Goal: Task Accomplishment & Management: Complete application form

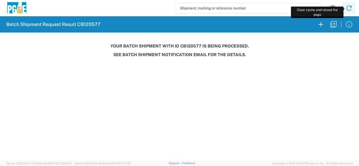
click at [347, 9] on icon at bounding box center [348, 8] width 8 height 8
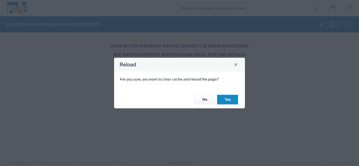
click at [222, 101] on button "Yes" at bounding box center [227, 100] width 21 height 10
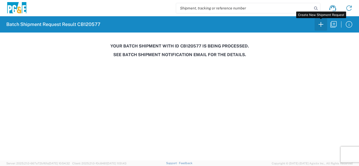
click at [322, 24] on icon "button" at bounding box center [320, 24] width 8 height 8
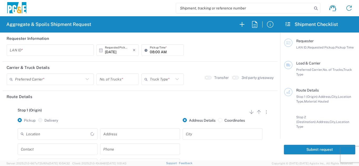
click at [16, 50] on input "text" at bounding box center [50, 50] width 81 height 9
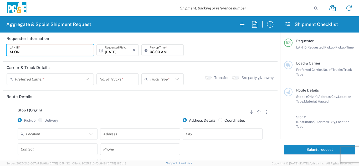
type input "MJON"
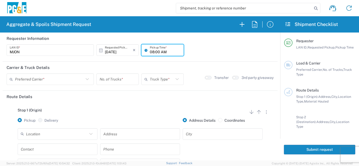
click at [150, 54] on input "08:00 AM" at bounding box center [165, 50] width 31 height 9
click at [155, 51] on input "06:00 AM" at bounding box center [165, 50] width 31 height 9
type input "06:30 AM"
click at [35, 80] on input "text" at bounding box center [49, 79] width 69 height 9
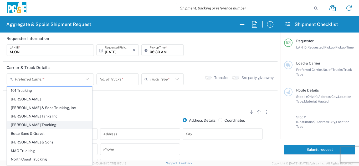
click at [22, 125] on span "Bray Trucking" at bounding box center [49, 125] width 85 height 8
type input "Bray Trucking"
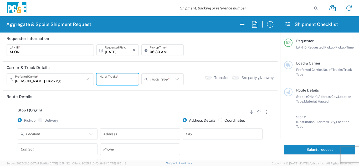
click at [123, 78] on input "number" at bounding box center [117, 79] width 36 height 9
type input "4"
click at [170, 81] on input "text" at bounding box center [162, 79] width 24 height 9
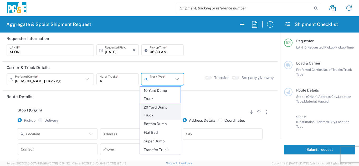
click at [159, 112] on span "20 Yard Dump Truck" at bounding box center [160, 111] width 41 height 16
type input "20 Yard Dump Truck"
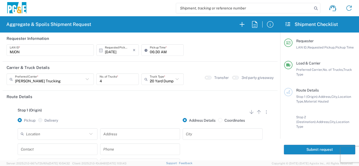
click at [157, 106] on div "Stop 1 (Origin) Add Stop Above Add Stop Below Remove Stop Pickup Delivery Addre…" at bounding box center [140, 144] width 267 height 82
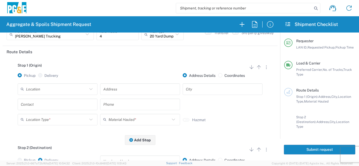
scroll to position [53, 0]
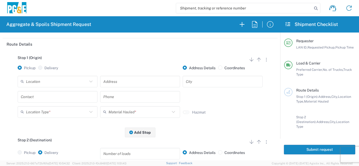
click at [64, 83] on input "text" at bounding box center [56, 81] width 61 height 9
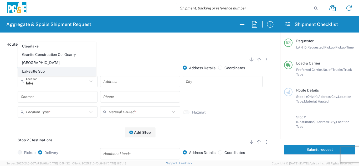
click at [33, 72] on span "Lakeville Sub" at bounding box center [56, 71] width 77 height 8
type input "Lakeville Sub"
type input "3600 Adobe Rd"
type input "Petaluma"
type input "Business No Loading Dock"
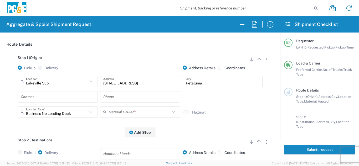
click at [34, 96] on input "text" at bounding box center [58, 96] width 74 height 9
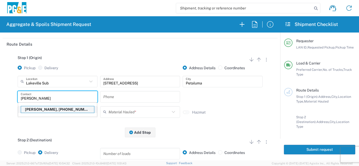
type input "Mike"
click at [43, 112] on p "Mike O'Guin, 707-386-4003" at bounding box center [57, 109] width 73 height 7
type input "mjon"
type input "Mike O'Guin"
type input "707-386-4003"
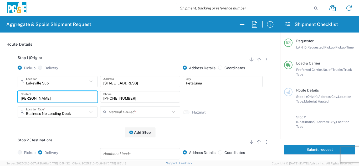
click at [109, 113] on input "text" at bounding box center [138, 111] width 61 height 9
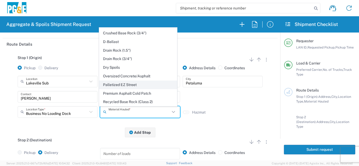
scroll to position [79, 0]
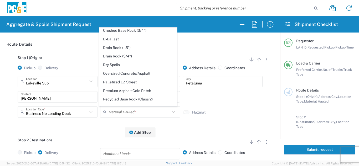
drag, startPoint x: 115, startPoint y: 68, endPoint x: 116, endPoint y: 76, distance: 8.4
click at [115, 68] on span "Dry Spoils" at bounding box center [137, 65] width 77 height 8
type input "Dry Spoils"
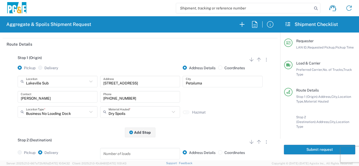
click at [89, 129] on div "Stop 1 (Origin) Add Stop Above Add Stop Below Remove Stop Pickup Delivery Addre…" at bounding box center [140, 91] width 267 height 82
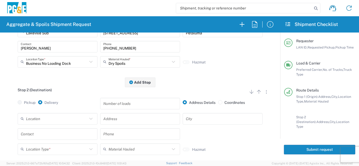
scroll to position [105, 0]
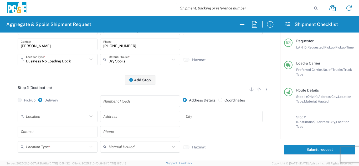
click at [62, 117] on input "text" at bounding box center [56, 116] width 61 height 9
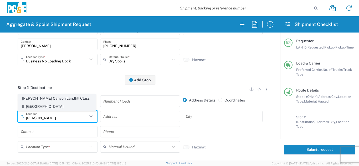
click at [60, 108] on span "Keller Canyon Landfill Class II - Pittsburg" at bounding box center [56, 103] width 77 height 16
type input "Keller Canyon Landfill Class II - Pittsburg"
type input "901 Bailey Rd"
type input "Pittsburg"
type input "Landfill"
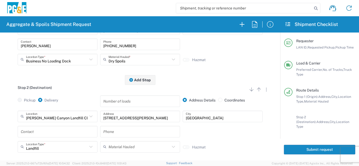
click at [43, 133] on input "text" at bounding box center [58, 131] width 74 height 9
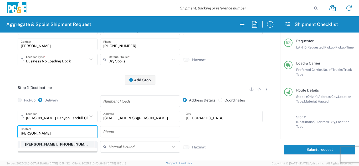
click at [46, 145] on p "Mike O'Guin, 707-386-4003" at bounding box center [57, 144] width 73 height 7
type input "Mike O'Guin"
type input "707-386-4003"
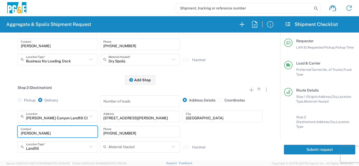
click at [5, 125] on main "Stop 1 (Origin) Add Stop Above Add Stop Below Remove Stop Pickup Delivery Addre…" at bounding box center [140, 86] width 275 height 176
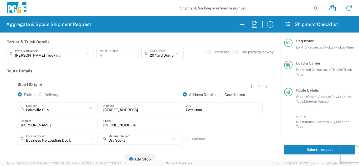
scroll to position [0, 0]
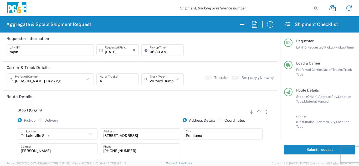
click at [299, 145] on button "Submit request" at bounding box center [319, 150] width 71 height 10
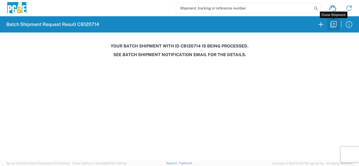
click at [332, 25] on icon "button" at bounding box center [333, 24] width 8 height 8
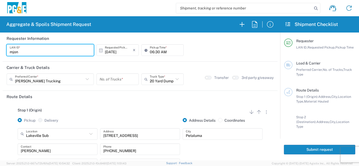
drag, startPoint x: 33, startPoint y: 52, endPoint x: 0, endPoint y: 53, distance: 32.8
click at [0, 53] on form "Requester Information mjon LAN ID * 10/14/2025 × Requested Pickup * Cancel Appl…" at bounding box center [140, 97] width 280 height 128
type input "MJON"
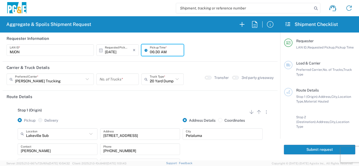
click at [150, 50] on input "06:30 AM" at bounding box center [165, 50] width 31 height 9
click at [154, 50] on input "07:30 AM" at bounding box center [165, 50] width 31 height 9
type input "07:00 AM"
click at [114, 81] on input "number" at bounding box center [117, 79] width 36 height 9
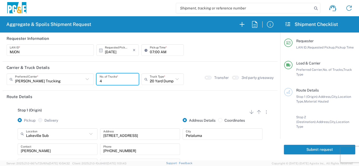
type input "4"
click at [77, 108] on div "Stop 1 (Origin) Add Stop Above Add Stop Below Remove Stop Pickup Delivery Addre…" at bounding box center [140, 144] width 267 height 82
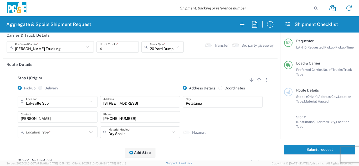
scroll to position [79, 0]
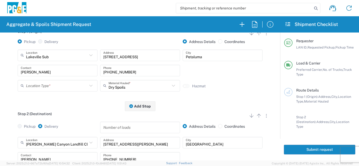
click at [55, 83] on input "text" at bounding box center [56, 85] width 61 height 9
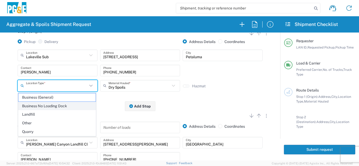
click at [59, 106] on span "Business No Loading Dock" at bounding box center [56, 106] width 77 height 8
type input "Business No Loading Dock"
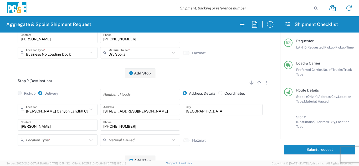
scroll to position [131, 0]
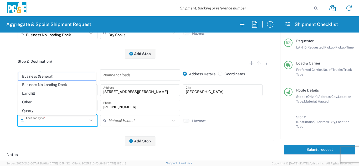
click at [50, 123] on input "text" at bounding box center [56, 120] width 61 height 9
click at [38, 95] on span "Landfill" at bounding box center [56, 94] width 77 height 8
type input "Landfill"
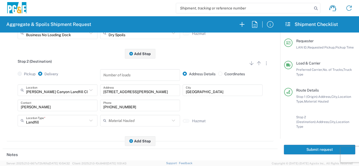
click at [74, 139] on div "Stop 2 (Destination) Add Stop Above Add Stop Below Remove Stop Pickup Delivery …" at bounding box center [140, 98] width 267 height 88
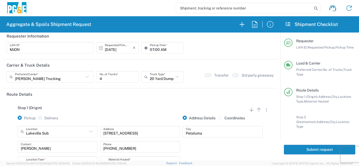
scroll to position [0, 0]
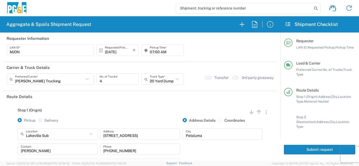
click at [310, 149] on button "Submit request" at bounding box center [319, 150] width 71 height 10
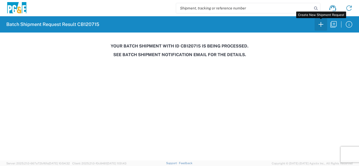
click at [319, 26] on icon "button" at bounding box center [320, 24] width 8 height 8
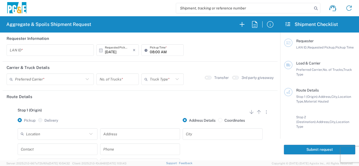
click at [13, 50] on input "text" at bounding box center [50, 50] width 81 height 9
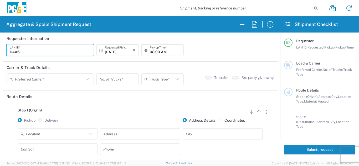
type input "D4A6"
click at [150, 53] on input "08:00 AM" at bounding box center [165, 50] width 31 height 9
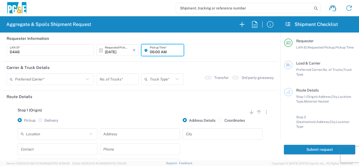
type input "06:00 AM"
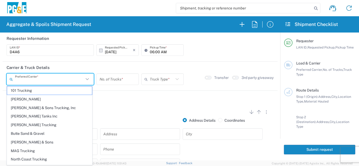
click at [53, 81] on input "text" at bounding box center [49, 79] width 69 height 9
click at [28, 122] on span "Bray Trucking" at bounding box center [49, 125] width 85 height 8
type input "Bray Trucking"
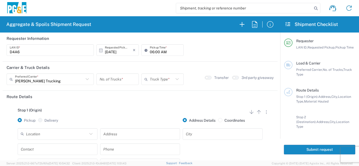
click at [104, 82] on input "number" at bounding box center [117, 79] width 36 height 9
type input "10"
click at [150, 82] on input "text" at bounding box center [162, 79] width 24 height 9
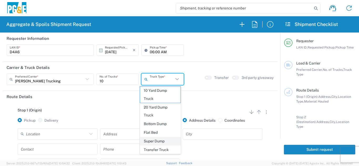
click at [157, 142] on span "Super Dump" at bounding box center [160, 141] width 41 height 8
type input "Super Dump"
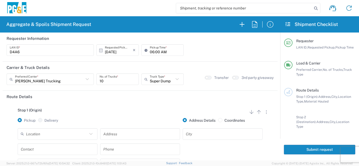
click at [56, 134] on input "text" at bounding box center [56, 133] width 61 height 9
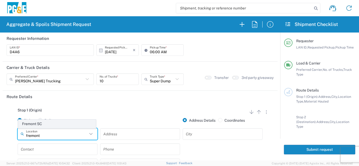
click at [31, 123] on span "Fremont SC" at bounding box center [56, 124] width 77 height 8
type input "Fremont SC"
type input "41800 Boscell Rd"
type input "Fremont"
type input "Business No Loading Dock"
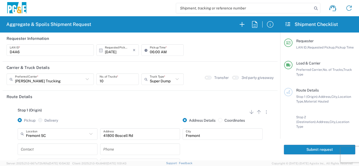
click at [74, 114] on div "Stop 1 (Origin) Add Stop Above Add Stop Below Remove Stop" at bounding box center [140, 113] width 267 height 10
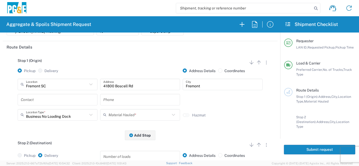
scroll to position [53, 0]
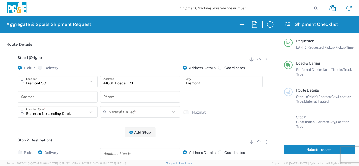
click at [63, 99] on input "text" at bounding box center [58, 96] width 74 height 9
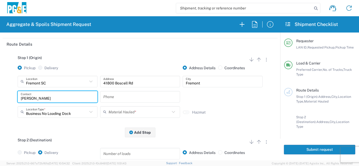
type input "Devier Avery"
click at [119, 98] on input "text" at bounding box center [140, 96] width 74 height 9
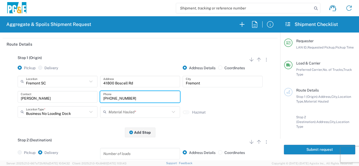
type input "209-222-0636"
click at [122, 113] on input "text" at bounding box center [138, 111] width 61 height 9
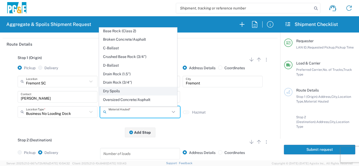
click at [113, 95] on span "Dry Spoils" at bounding box center [137, 91] width 77 height 8
type input "Dry Spoils"
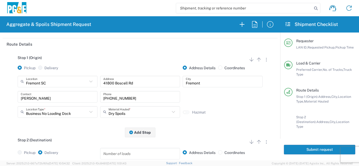
click at [85, 123] on div "Stop 1 (Origin) Add Stop Above Add Stop Below Remove Stop Pickup Delivery Addre…" at bounding box center [140, 91] width 267 height 82
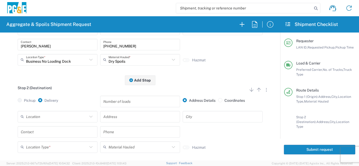
scroll to position [105, 0]
click at [56, 115] on input "text" at bounding box center [56, 116] width 61 height 9
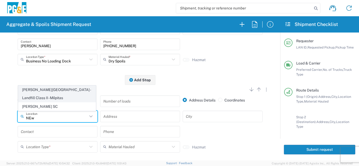
click at [40, 98] on span "Newby Island - Landfill Class II - Milpitas" at bounding box center [56, 94] width 77 height 16
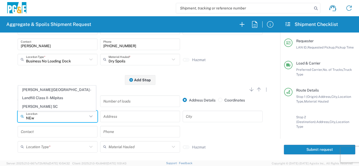
type input "Newby Island - Landfill Class II - Milpitas"
type input "1601 Dixon Landing Rd"
type input "Milpitas"
type input "Landfill"
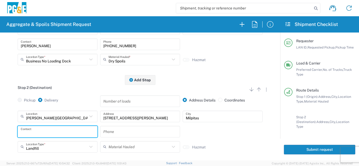
click at [32, 133] on input "text" at bounding box center [58, 131] width 74 height 9
type input "Devier Avery"
click at [138, 135] on input "text" at bounding box center [140, 131] width 74 height 9
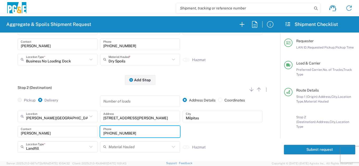
type input "209-222-0636"
click at [83, 90] on div "Stop 2 (Destination) Add Stop Above Add Stop Below Remove Stop" at bounding box center [140, 91] width 267 height 10
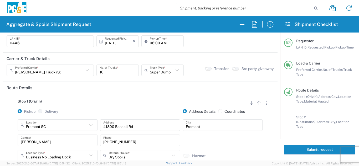
scroll to position [0, 0]
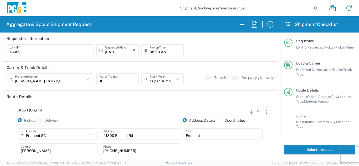
click at [311, 145] on button "Submit request" at bounding box center [319, 150] width 71 height 10
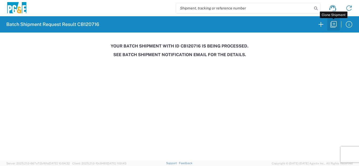
click at [334, 25] on icon "button" at bounding box center [333, 24] width 8 height 8
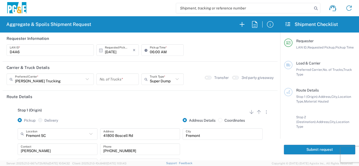
click at [104, 78] on input "number" at bounding box center [117, 79] width 36 height 9
click at [112, 79] on input "number" at bounding box center [117, 79] width 36 height 9
type input "1"
click at [150, 52] on input "06:00 AM" at bounding box center [165, 50] width 31 height 9
type input "05:00 AM"
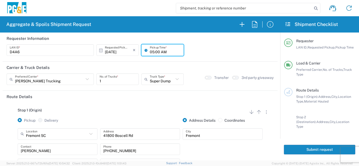
click at [93, 109] on div "Stop 1 (Origin) Add Stop Above Add Stop Below Remove Stop" at bounding box center [140, 113] width 267 height 10
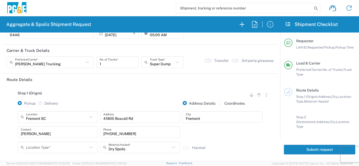
scroll to position [26, 0]
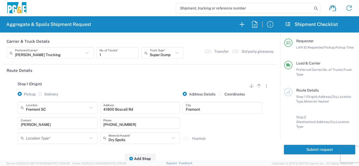
click at [78, 107] on input "Fremont SC" at bounding box center [56, 107] width 61 height 9
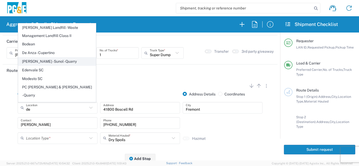
click at [48, 63] on span "De Silva Gates - Sunol - Quarry" at bounding box center [56, 61] width 77 height 8
type input "De Silva Gates - Sunol - Quarry"
type input "6527 Calaveras Rd"
type input "Sunol"
type input "Quarry"
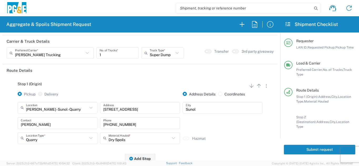
click at [121, 137] on input "Dry Spoils" at bounding box center [138, 138] width 61 height 9
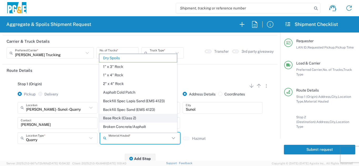
click at [110, 119] on span "Base Rock (Class 2)" at bounding box center [137, 118] width 77 height 8
type input "Base Rock (Class 2)"
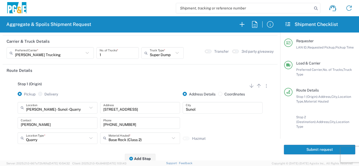
click at [53, 149] on div "Stop 1 (Origin) Add Stop Above Add Stop Below Remove Stop Pickup Delivery Addre…" at bounding box center [140, 117] width 267 height 82
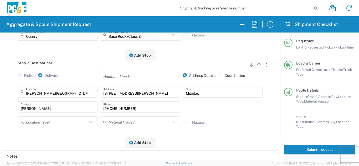
scroll to position [131, 0]
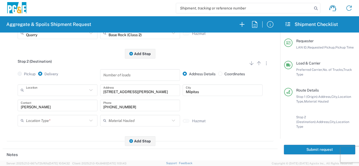
click at [63, 92] on input "text" at bounding box center [56, 90] width 61 height 9
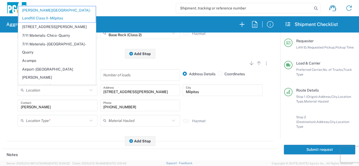
drag, startPoint x: 72, startPoint y: 138, endPoint x: 72, endPoint y: 124, distance: 13.7
click at [72, 138] on div "Stop 2 (Destination) Add Stop Above Add Stop Below Remove Stop Pickup Delivery …" at bounding box center [140, 98] width 267 height 88
type input "Newby Island - Landfill Class II - Milpitas"
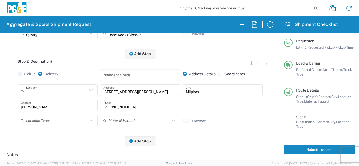
click at [54, 94] on input "text" at bounding box center [56, 90] width 61 height 9
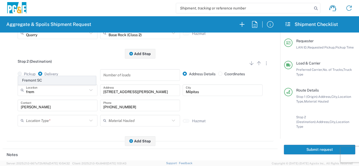
click at [48, 82] on span "Fremont SC" at bounding box center [56, 80] width 77 height 8
type input "Fremont SC"
type input "41800 Boscell Rd"
type input "Fremont"
type input "Business No Loading Dock"
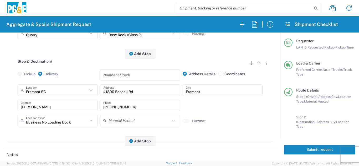
click at [52, 134] on div "Stop 2 (Destination) Add Stop Above Add Stop Below Remove Stop Pickup Delivery …" at bounding box center [140, 98] width 267 height 88
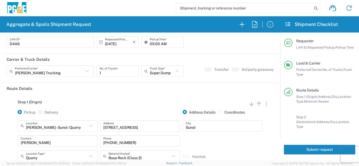
scroll to position [0, 0]
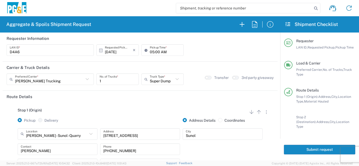
click at [105, 117] on div "Stop 1 (Origin) Add Stop Above Add Stop Below Remove Stop" at bounding box center [140, 113] width 267 height 10
click at [310, 146] on button "Submit request" at bounding box center [319, 150] width 71 height 10
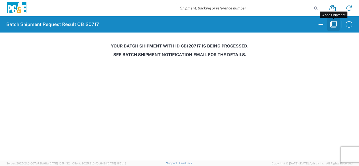
click at [331, 25] on icon "button" at bounding box center [333, 24] width 6 height 6
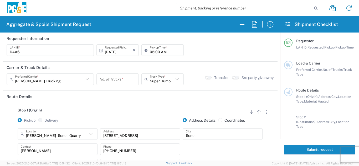
click at [106, 79] on input "number" at bounding box center [117, 79] width 36 height 9
type input "1"
click at [120, 105] on div "Stop 1 (Origin) Add Stop Above Add Stop Below Remove Stop Pickup Delivery Addre…" at bounding box center [140, 144] width 267 height 82
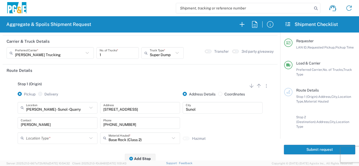
scroll to position [53, 0]
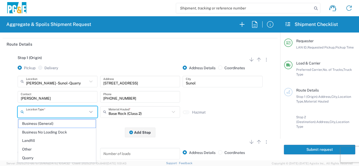
click at [78, 111] on input "text" at bounding box center [56, 111] width 61 height 9
click at [31, 157] on span "Quarry" at bounding box center [56, 158] width 77 height 8
type input "Quarry"
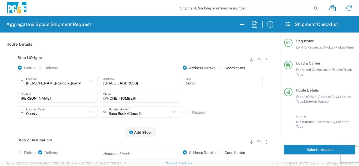
click at [100, 123] on div "Stop 1 (Origin) Add Stop Above Add Stop Below Remove Stop Pickup Delivery Addre…" at bounding box center [140, 91] width 267 height 82
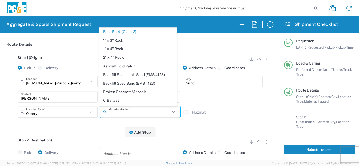
click at [120, 111] on input "text" at bounding box center [138, 111] width 61 height 9
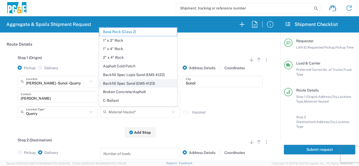
click at [137, 85] on span "Backfill Spec Sand (EMS 4123)" at bounding box center [137, 84] width 77 height 8
type input "Backfill Spec Sand (EMS 4123)"
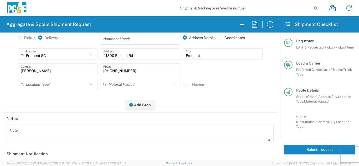
scroll to position [184, 0]
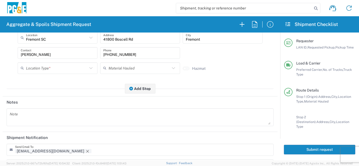
click at [49, 70] on input "text" at bounding box center [56, 68] width 61 height 9
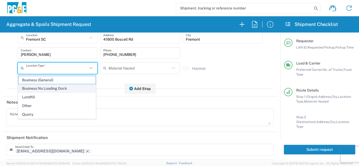
click at [45, 88] on span "Business No Loading Dock" at bounding box center [56, 89] width 77 height 8
type input "Business No Loading Dock"
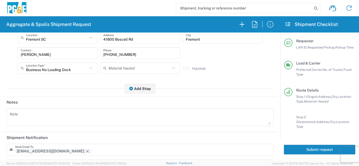
click at [54, 92] on main "Stop 1 (Origin) Add Stop Above Add Stop Below Remove Stop Pickup Delivery Addre…" at bounding box center [140, 7] width 275 height 176
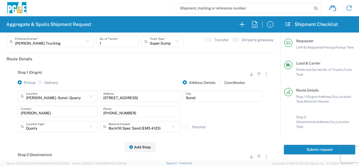
scroll to position [0, 0]
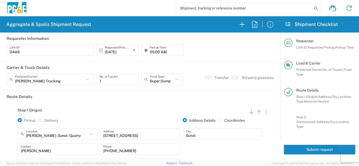
click at [298, 145] on button "Submit request" at bounding box center [319, 150] width 71 height 10
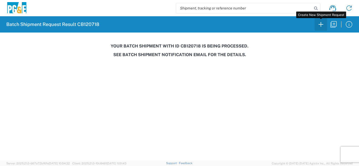
click at [319, 27] on icon "button" at bounding box center [320, 24] width 8 height 8
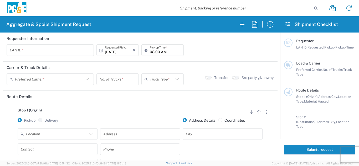
click at [23, 52] on input "text" at bounding box center [50, 50] width 81 height 9
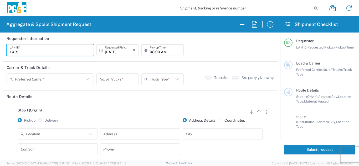
type input "LXRJ"
click at [151, 48] on input "08:00 AM" at bounding box center [165, 50] width 31 height 9
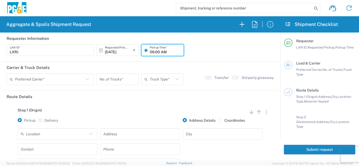
type input "06:00 AM"
click at [34, 80] on input "text" at bounding box center [49, 79] width 69 height 9
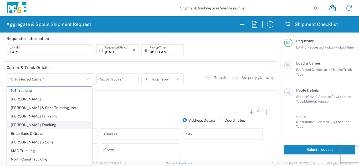
click at [21, 127] on span "Bray Trucking" at bounding box center [49, 125] width 85 height 8
type input "Bray Trucking"
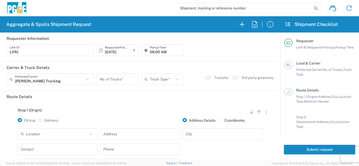
click at [117, 79] on input "number" at bounding box center [117, 79] width 36 height 9
type input "8"
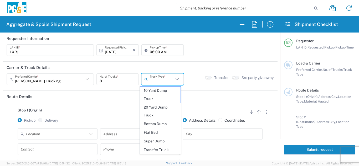
click at [150, 76] on input "text" at bounding box center [162, 79] width 24 height 9
click at [151, 104] on span "20 Yard Dump Truck" at bounding box center [160, 111] width 41 height 16
type input "20 Yard Dump Truck"
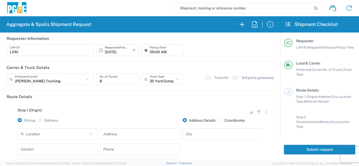
click at [140, 105] on div "Stop 1 (Origin) Add Stop Above Add Stop Below Remove Stop Pickup Delivery Addre…" at bounding box center [140, 144] width 267 height 82
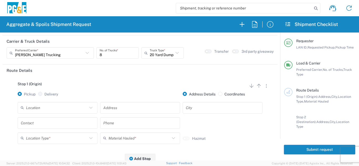
click at [51, 110] on input "text" at bounding box center [56, 107] width 61 height 9
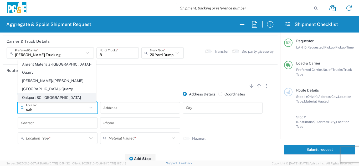
click at [34, 96] on span "Oakport SC - Oakland" at bounding box center [56, 98] width 77 height 8
type input "Oakport SC - Oakland"
type input "4801 Oakport St"
type input "Oakland"
type input "Business No Loading Dock"
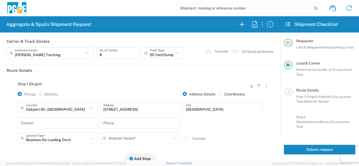
click at [34, 120] on input "text" at bounding box center [58, 122] width 74 height 9
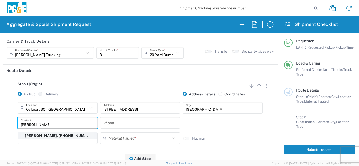
click at [46, 139] on p "Luis Ramirez, 415-798-1651" at bounding box center [57, 136] width 73 height 7
type input "Luis Ramirez"
type input "415-798-1651"
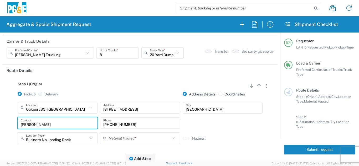
click at [117, 140] on input "text" at bounding box center [138, 138] width 61 height 9
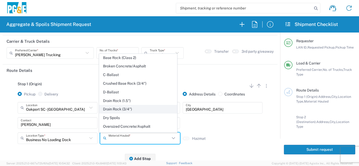
scroll to position [53, 0]
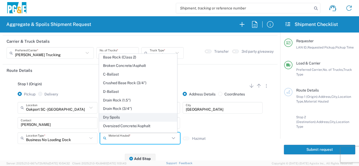
click at [113, 118] on span "Dry Spoils" at bounding box center [137, 117] width 77 height 8
type input "Dry Spoils"
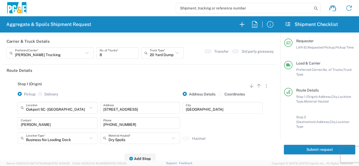
click at [87, 147] on div "Business No Loading Dock Location Type * Business No Loading Dock Business (Gen…" at bounding box center [57, 140] width 82 height 15
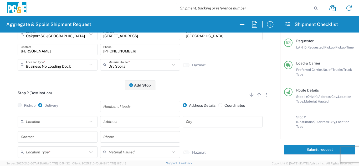
scroll to position [105, 0]
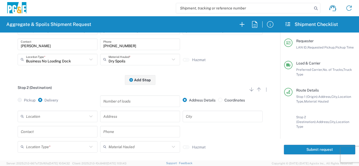
click at [66, 117] on input "text" at bounding box center [56, 116] width 61 height 9
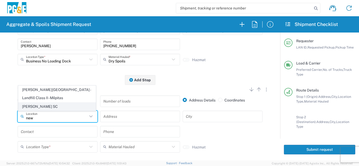
click at [55, 103] on span "Newman SC" at bounding box center [56, 107] width 77 height 8
type input "Newman SC"
type input "309 Merced St"
type input "Newman"
type input "Business No Loading Dock"
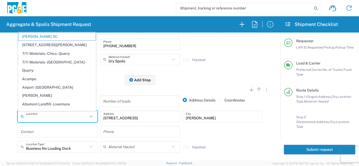
drag, startPoint x: 51, startPoint y: 119, endPoint x: 28, endPoint y: 114, distance: 23.7
click at [28, 117] on input "text" at bounding box center [56, 116] width 61 height 9
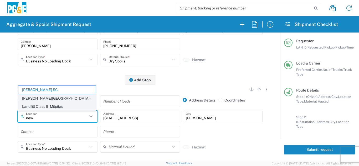
click at [30, 106] on span "Newby Island - Landfill Class II - Milpitas" at bounding box center [56, 103] width 77 height 16
type input "Newby Island - Landfill Class II - Milpitas"
type input "1601 Dixon Landing Rd"
type input "Milpitas"
type input "Landfill"
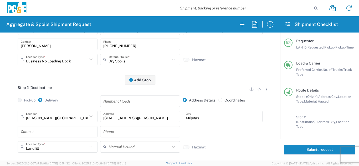
click at [34, 134] on input "text" at bounding box center [58, 131] width 74 height 9
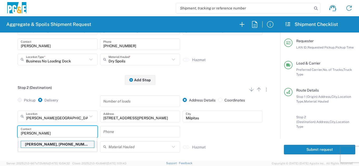
click at [43, 146] on p "Luis Ramirez, 415-798-1651" at bounding box center [57, 144] width 73 height 7
type input "Luis Ramirez"
type input "415-798-1651"
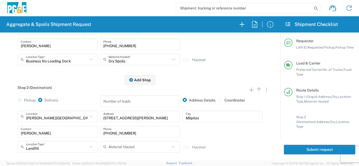
click at [7, 135] on div "Stop 2 (Destination) Add Stop Above Add Stop Below Remove Stop Pickup Delivery …" at bounding box center [140, 124] width 267 height 88
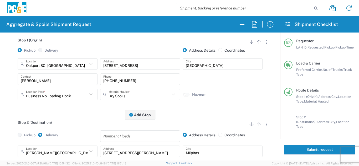
scroll to position [0, 0]
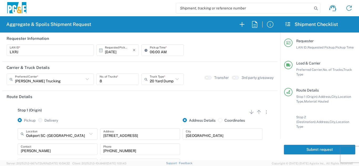
drag, startPoint x: 313, startPoint y: 146, endPoint x: 320, endPoint y: 142, distance: 7.9
click at [313, 146] on button "Submit request" at bounding box center [319, 150] width 71 height 10
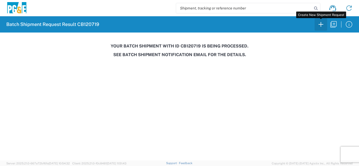
click at [320, 27] on icon "button" at bounding box center [320, 24] width 8 height 8
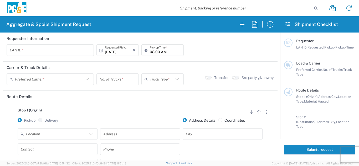
click at [17, 52] on input "text" at bounding box center [50, 50] width 81 height 9
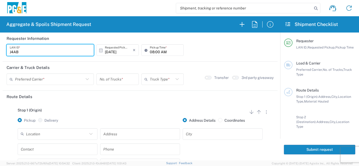
type input "J4AB"
click at [150, 51] on input "08:00 AM" at bounding box center [165, 50] width 31 height 9
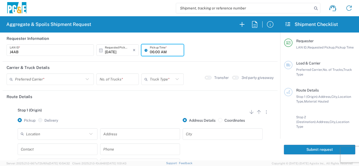
type input "06:00 AM"
click at [132, 66] on header "Carrier & Truck Details" at bounding box center [140, 68] width 275 height 12
click at [59, 81] on input "text" at bounding box center [49, 79] width 69 height 9
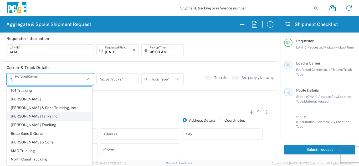
click at [36, 115] on span "Bradley Tanks Inc" at bounding box center [49, 116] width 85 height 8
type input "Bradley Tanks Inc"
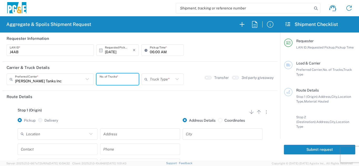
click at [127, 75] on input "number" at bounding box center [117, 79] width 36 height 9
type input "6"
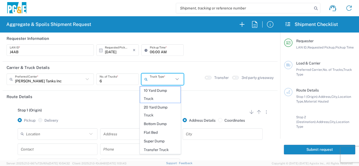
click at [158, 82] on input "text" at bounding box center [162, 79] width 24 height 9
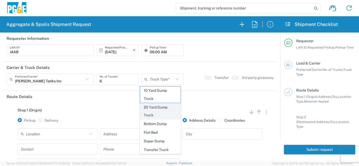
click at [156, 107] on span "20 Yard Dump Truck" at bounding box center [160, 111] width 41 height 16
type input "20 Yard Dump Truck"
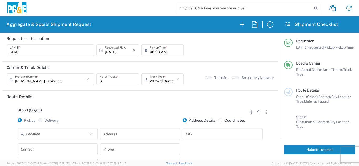
click at [55, 136] on input "text" at bounding box center [56, 133] width 61 height 9
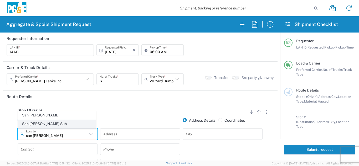
click at [47, 122] on span "San Ramon Sub" at bounding box center [56, 124] width 77 height 8
type input "San Ramon Sub"
type input "1950 Del Mar Dr"
type input "San Ramon"
type input "Business No Loading Dock"
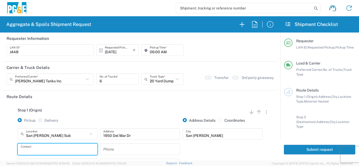
click at [45, 150] on input "text" at bounding box center [58, 149] width 74 height 9
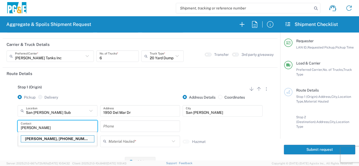
scroll to position [32, 0]
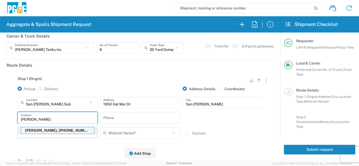
click at [57, 130] on p "James Aton, 619-889-2915" at bounding box center [57, 130] width 73 height 7
type input "James Aton"
type input "619-889-2915"
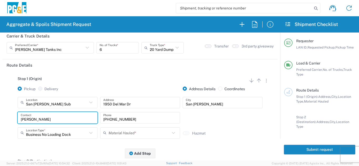
click at [123, 135] on input "text" at bounding box center [138, 132] width 61 height 9
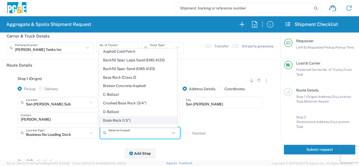
scroll to position [53, 0]
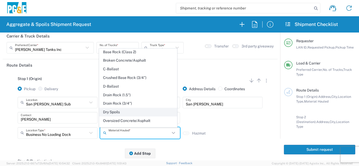
click at [106, 114] on span "Dry Spoils" at bounding box center [137, 112] width 77 height 8
type input "Dry Spoils"
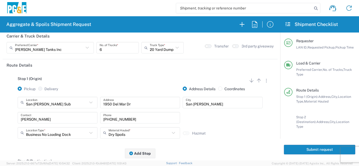
click at [81, 153] on div "Stop 1 (Origin) Add Stop Above Add Stop Below Remove Stop Pickup Delivery Addre…" at bounding box center [140, 112] width 267 height 82
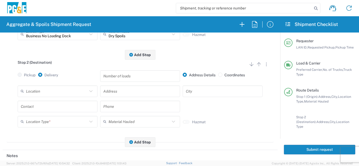
scroll to position [137, 0]
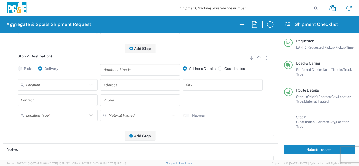
click at [67, 85] on input "text" at bounding box center [56, 84] width 61 height 9
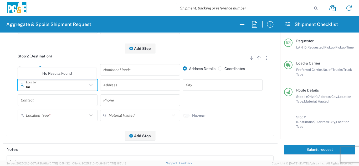
type input "c"
click at [66, 75] on span "Vasco Road - Republic Landfill" at bounding box center [56, 75] width 77 height 8
type input "Vasco Road - Republic Landfill"
type input "4001 North Vasco Rd"
type input "Livermore"
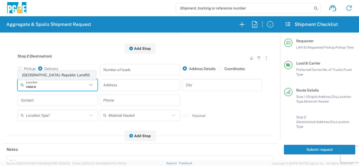
type input "Landfill"
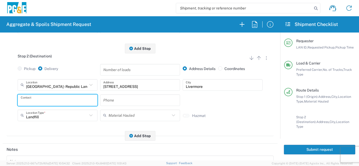
click at [60, 102] on input "text" at bounding box center [58, 100] width 74 height 9
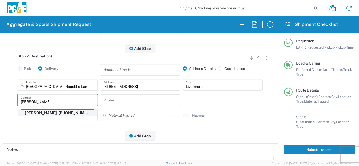
click at [57, 112] on p "James Aton, 619-889-2915" at bounding box center [57, 113] width 73 height 7
type input "James Aton"
type input "619-889-2915"
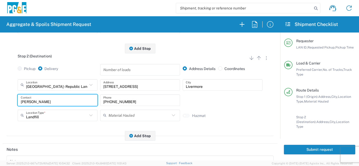
click at [78, 135] on div "Stop 2 (Destination) Add Stop Above Add Stop Below Remove Stop Pickup Delivery …" at bounding box center [140, 93] width 267 height 88
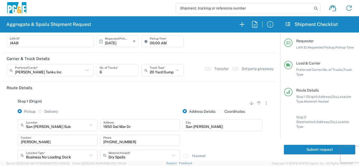
scroll to position [0, 0]
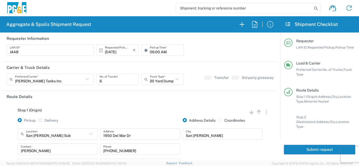
click at [307, 145] on button "Submit request" at bounding box center [319, 150] width 71 height 10
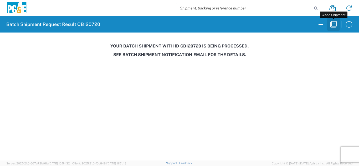
click at [333, 26] on icon "button" at bounding box center [333, 24] width 8 height 8
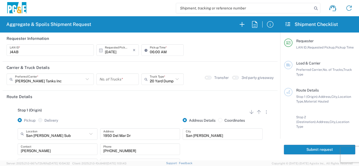
click at [150, 51] on input "06:00 AM" at bounding box center [165, 50] width 31 height 9
type input "05:00 AM"
click at [113, 81] on input "number" at bounding box center [117, 79] width 36 height 9
type input "1"
drag, startPoint x: 118, startPoint y: 101, endPoint x: 117, endPoint y: 94, distance: 6.7
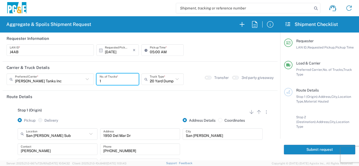
click at [118, 97] on header "Route Details" at bounding box center [140, 97] width 275 height 12
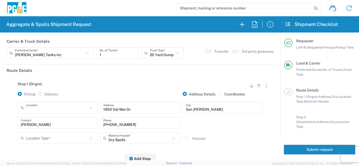
click at [73, 109] on input "text" at bounding box center [56, 107] width 61 height 9
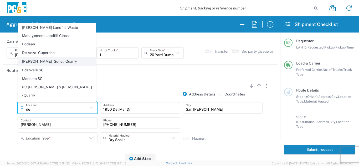
click at [45, 62] on span "De Silva Gates - Sunol - Quarry" at bounding box center [56, 61] width 77 height 8
type input "De Silva Gates - Sunol - Quarry"
type input "6527 Calaveras Rd"
type input "Sunol"
type input "Quarry"
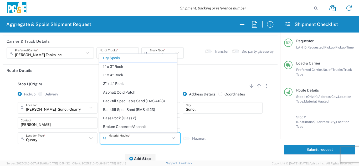
click at [130, 140] on input "text" at bounding box center [138, 138] width 61 height 9
click at [129, 119] on span "Base Rock (Class 2)" at bounding box center [137, 118] width 77 height 8
type input "Base Rock (Class 2)"
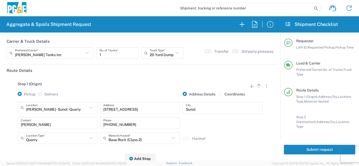
click at [73, 156] on div "Stop 1 (Origin) Add Stop Above Add Stop Below Remove Stop Pickup Delivery Addre…" at bounding box center [140, 117] width 267 height 82
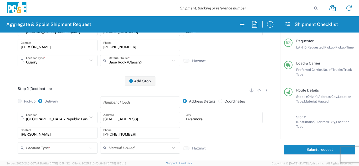
scroll to position [105, 0]
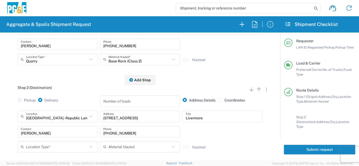
click at [51, 116] on input "Vasco Road - Republic Landfill" at bounding box center [56, 116] width 61 height 9
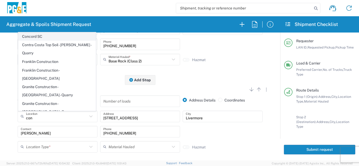
click at [28, 35] on span "Concord SC" at bounding box center [56, 37] width 77 height 8
type input "Concord SC"
type input "1030 Detroit Ave"
type input "Concord"
type input "Business No Loading Dock"
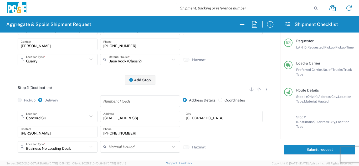
click at [11, 134] on div "Concord SC Location Concord SC 17300 East Jahant Rd - Quarry 7/11 Materials - C…" at bounding box center [140, 134] width 267 height 46
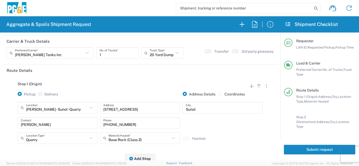
scroll to position [0, 0]
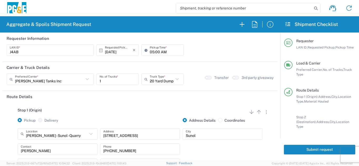
click at [299, 145] on button "Submit request" at bounding box center [319, 150] width 71 height 10
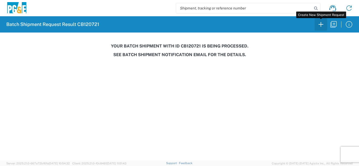
click at [322, 25] on icon "button" at bounding box center [320, 24] width 8 height 8
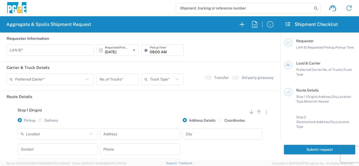
click at [31, 49] on input "text" at bounding box center [50, 50] width 81 height 9
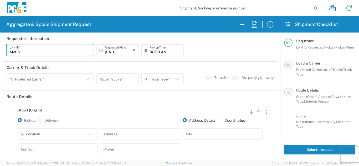
type input "M2DS"
click at [150, 52] on input "08:00 AM" at bounding box center [165, 50] width 31 height 9
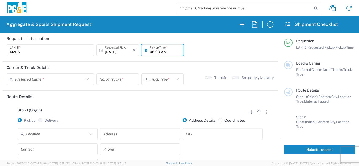
type input "06:00 AM"
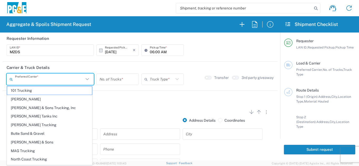
click at [55, 83] on input "text" at bounding box center [49, 79] width 69 height 9
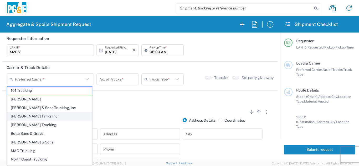
click at [23, 118] on span "Bradley Tanks Inc" at bounding box center [49, 116] width 85 height 8
type input "Bradley Tanks Inc"
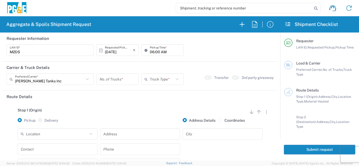
click at [107, 82] on input "number" at bounding box center [117, 79] width 36 height 9
type input "1"
click at [158, 77] on input "text" at bounding box center [162, 79] width 24 height 9
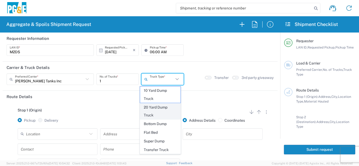
click at [157, 109] on span "20 Yard Dump Truck" at bounding box center [160, 111] width 41 height 16
type input "20 Yard Dump Truck"
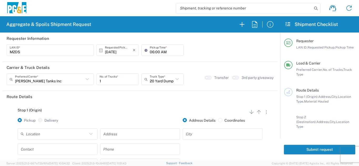
click at [43, 135] on input "text" at bounding box center [56, 133] width 61 height 9
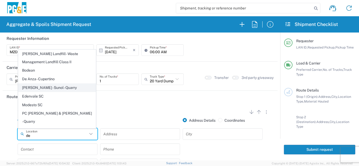
click at [48, 89] on span "De Silva Gates - Sunol - Quarry" at bounding box center [56, 88] width 77 height 8
type input "De Silva Gates - Sunol - Quarry"
type input "6527 Calaveras Rd"
type input "Sunol"
type input "Quarry"
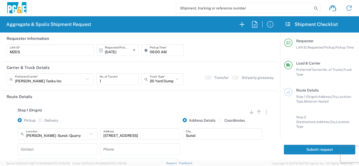
click at [99, 115] on div "Stop 1 (Origin) Add Stop Above Add Stop Below Remove Stop" at bounding box center [140, 113] width 267 height 10
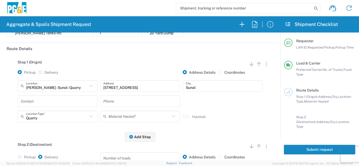
scroll to position [53, 0]
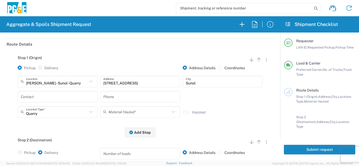
click at [63, 98] on input "text" at bounding box center [58, 96] width 74 height 9
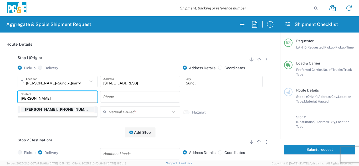
click at [65, 109] on p "Monty Dupire, 925-584-6126" at bounding box center [57, 109] width 73 height 7
type input "Monty Dupire"
type input "925-584-6126"
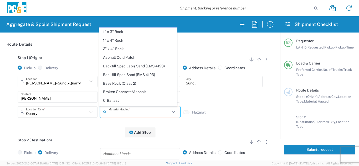
click at [136, 116] on input "text" at bounding box center [138, 111] width 61 height 9
click at [133, 83] on span "Base Rock (Class 2)" at bounding box center [137, 84] width 77 height 8
type input "Base Rock (Class 2)"
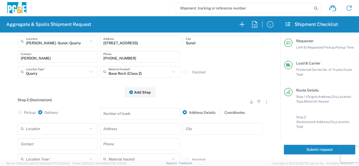
scroll to position [105, 0]
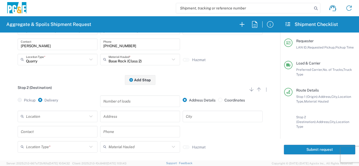
click at [43, 120] on input "text" at bounding box center [56, 116] width 61 height 9
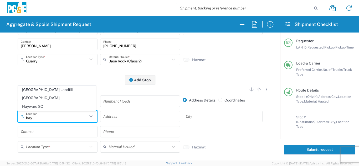
click at [42, 104] on span "Hayward SC" at bounding box center [56, 107] width 77 height 8
type input "Hayward SC"
type input "24300 Clawiter Rd"
type input "Hayward"
type input "Business No Loading Dock"
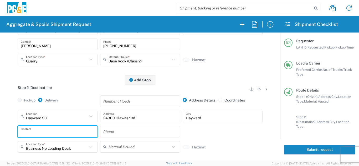
click at [44, 136] on input "text" at bounding box center [58, 131] width 74 height 9
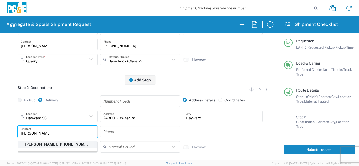
click at [44, 145] on p "Monty Dupire, 925-584-6126" at bounding box center [57, 144] width 73 height 7
type input "Monty Dupire"
type input "925-584-6126"
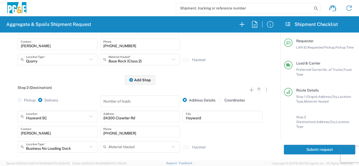
click at [13, 137] on div "Hayward SC Location Hayward SC 17300 East Jahant Rd - Quarry 7/11 Materials - C…" at bounding box center [140, 134] width 267 height 46
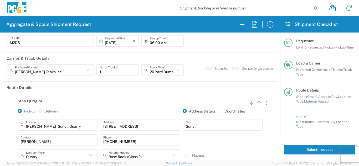
scroll to position [0, 0]
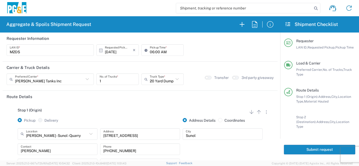
click at [85, 106] on div "Stop 1 (Origin) Add Stop Above Add Stop Below Remove Stop Pickup Delivery Addre…" at bounding box center [140, 144] width 267 height 82
click at [323, 145] on button "Submit request" at bounding box center [319, 150] width 71 height 10
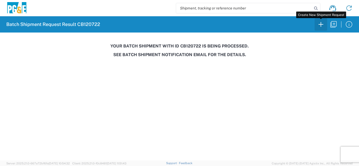
click at [320, 25] on icon "button" at bounding box center [320, 24] width 8 height 8
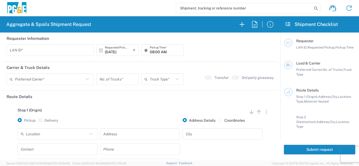
click at [48, 50] on input "text" at bounding box center [50, 50] width 81 height 9
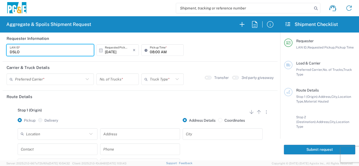
type input "DSLO"
click at [151, 51] on input "08:00 AM" at bounding box center [165, 50] width 31 height 9
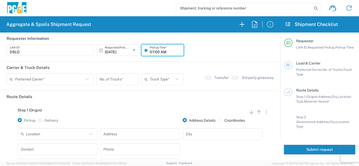
type input "07:00 AM"
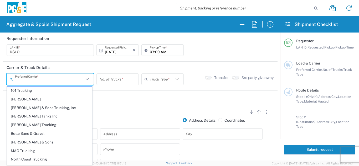
click at [47, 78] on input "text" at bounding box center [49, 79] width 69 height 9
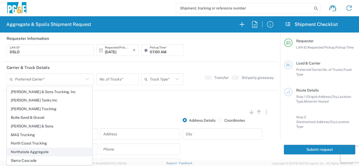
click at [36, 152] on span "Northstate Aggregate" at bounding box center [49, 152] width 85 height 8
type input "Northstate Aggregate"
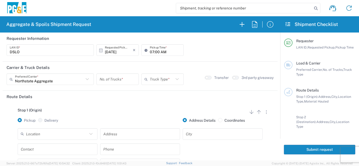
click at [123, 80] on input "number" at bounding box center [117, 79] width 36 height 9
type input "1"
click at [156, 82] on input "text" at bounding box center [162, 79] width 24 height 9
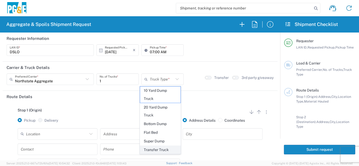
click at [156, 150] on span "Transfer Truck" at bounding box center [160, 150] width 41 height 8
type input "Transfer Truck"
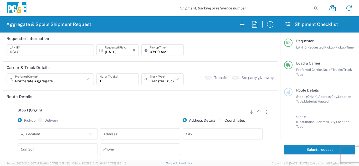
click at [155, 119] on div at bounding box center [140, 123] width 82 height 10
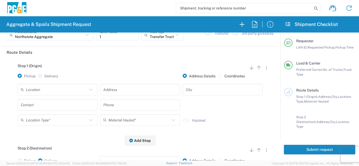
scroll to position [53, 0]
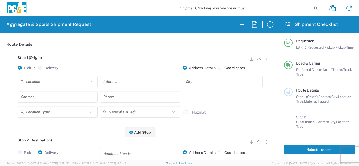
click at [78, 85] on input "text" at bounding box center [56, 81] width 61 height 9
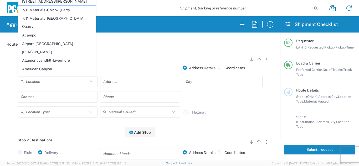
click at [52, 83] on input "text" at bounding box center [56, 81] width 61 height 9
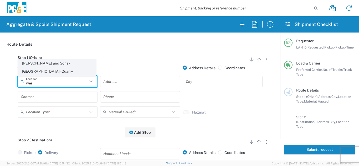
click at [57, 71] on span "Weimer and Sons - Oroville - Quarry" at bounding box center [56, 67] width 77 height 16
type input "Weimer and Sons - Oroville - Quarry"
type input "4714 Pacific Heights Rd"
type input "Oroville"
type input "Quarry"
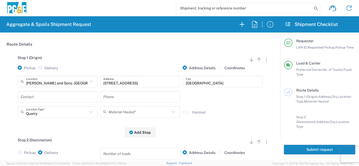
click at [54, 97] on input "text" at bounding box center [58, 96] width 74 height 9
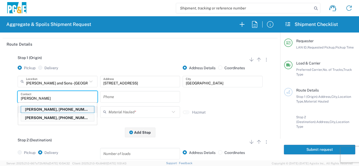
click at [57, 110] on p "David McGregor, 530-526-8407" at bounding box center [57, 109] width 73 height 7
type input "David McGregor"
type input "530-526-8407"
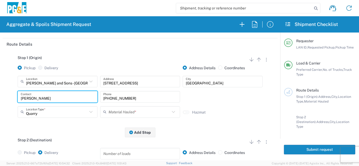
click at [131, 114] on input "text" at bounding box center [138, 111] width 61 height 9
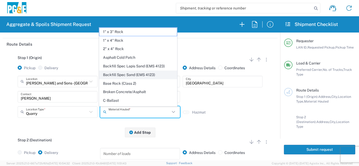
click at [135, 76] on span "Backfill Spec Sand (EMS 4123)" at bounding box center [137, 75] width 77 height 8
type input "Backfill Spec Sand (EMS 4123)"
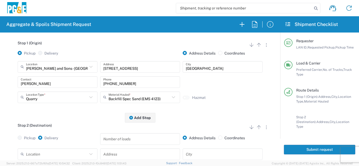
click at [89, 142] on div "Stop 2 (Destination) Add Stop Above Add Stop Below Remove Stop Pickup Delivery …" at bounding box center [140, 162] width 267 height 88
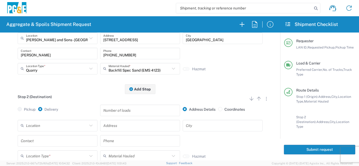
scroll to position [105, 0]
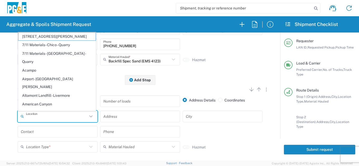
click at [76, 117] on input "text" at bounding box center [56, 116] width 61 height 9
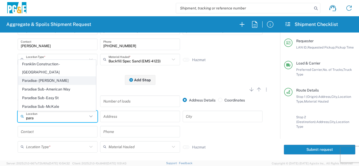
click at [53, 82] on span "Paradise - Clark Rd" at bounding box center [56, 81] width 77 height 8
type input "Paradise - Clark Rd"
type input "5365 Clark Rd"
type input "Paradise"
type input "Business No Loading Dock"
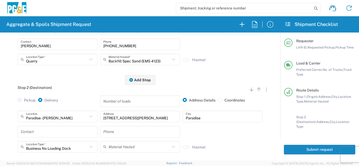
click at [224, 132] on div "Contact Phone" at bounding box center [139, 133] width 247 height 15
click at [36, 139] on div "Contact" at bounding box center [57, 133] width 82 height 15
click at [36, 133] on input "text" at bounding box center [58, 131] width 74 height 9
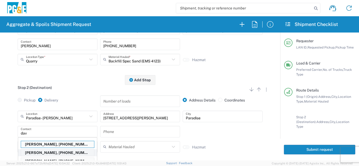
click at [39, 152] on p "David McGregor, 530-526-8407" at bounding box center [57, 153] width 73 height 7
type input "David McGregor"
type input "530-526-8407"
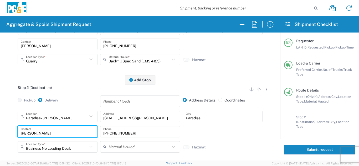
click at [6, 132] on main "Stop 1 (Origin) Add Stop Above Add Stop Below Remove Stop Pickup Delivery Addre…" at bounding box center [140, 86] width 275 height 176
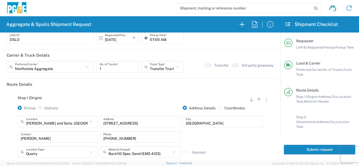
scroll to position [0, 0]
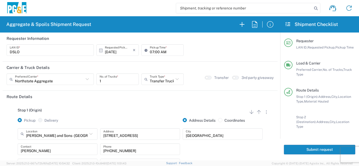
click at [315, 145] on button "Submit request" at bounding box center [319, 150] width 71 height 10
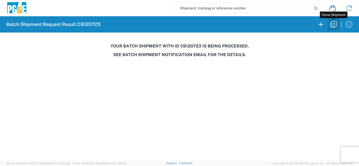
click at [331, 24] on icon "button" at bounding box center [333, 24] width 8 height 8
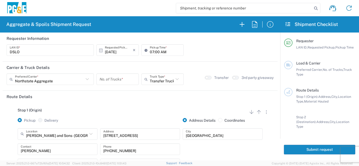
click at [120, 78] on input "number" at bounding box center [117, 79] width 36 height 9
type input "1"
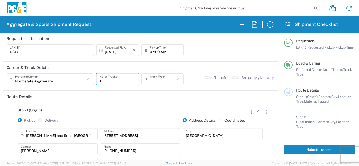
click at [159, 78] on input "text" at bounding box center [162, 79] width 24 height 9
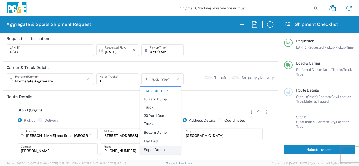
click at [162, 149] on span "Super Dump" at bounding box center [160, 150] width 41 height 8
type input "Super Dump"
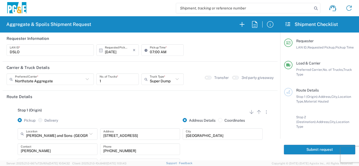
click at [153, 104] on div "Stop 1 (Origin) Add Stop Above Add Stop Below Remove Stop Pickup Delivery Addre…" at bounding box center [140, 144] width 267 height 82
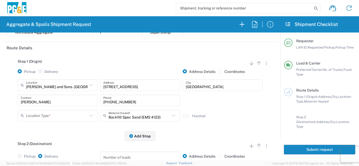
scroll to position [53, 0]
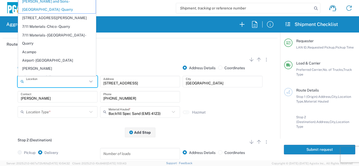
click at [72, 83] on input "text" at bounding box center [56, 81] width 61 height 9
click at [60, 81] on input "text" at bounding box center [56, 81] width 61 height 9
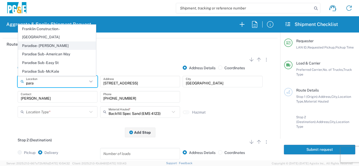
click at [53, 46] on span "Paradise - Clark Rd" at bounding box center [56, 46] width 77 height 8
type input "Paradise - Clark Rd"
type input "5365 Clark Rd"
type input "Paradise"
type input "Business No Loading Dock"
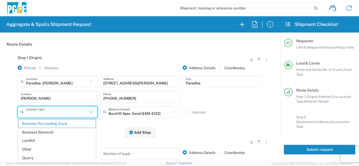
click at [78, 114] on input "text" at bounding box center [56, 111] width 61 height 9
click at [57, 125] on span "Business No Loading Dock" at bounding box center [56, 124] width 77 height 8
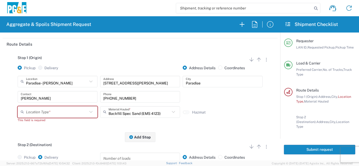
click at [81, 113] on input "text" at bounding box center [56, 111] width 61 height 9
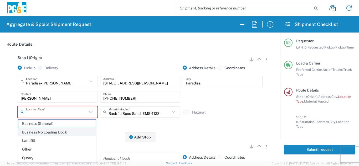
click at [45, 131] on span "Business No Loading Dock" at bounding box center [56, 132] width 77 height 8
type input "Business No Loading Dock"
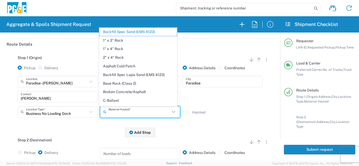
click at [131, 115] on input "text" at bounding box center [138, 111] width 61 height 9
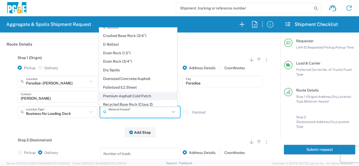
scroll to position [79, 0]
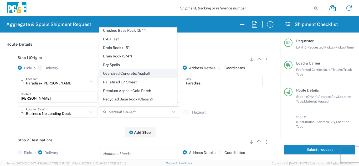
click at [123, 74] on span "Oversized Concrete/Asphalt" at bounding box center [137, 74] width 77 height 8
type input "Oversized Concrete/Asphalt"
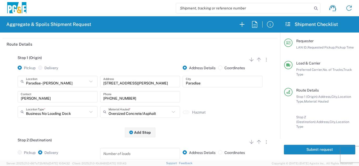
click at [100, 130] on div "Stop 1 (Origin) Add Stop Above Add Stop Below Remove Stop Pickup Delivery Addre…" at bounding box center [140, 91] width 267 height 82
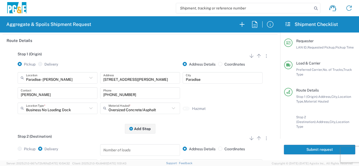
scroll to position [131, 0]
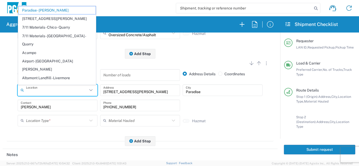
click at [71, 91] on input "text" at bounding box center [56, 90] width 61 height 9
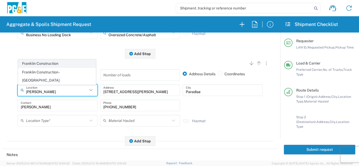
click at [57, 68] on span "Franklin Construction" at bounding box center [56, 64] width 77 height 8
type input "Franklin Construction"
type input "Vina Rd"
type input "Vina"
type input "Business No Loading Dock"
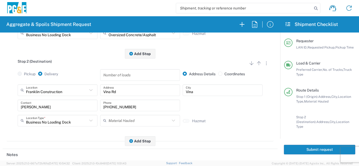
click at [21, 137] on div "Stop 2 (Destination) Add Stop Above Add Stop Below Remove Stop Pickup Delivery …" at bounding box center [140, 98] width 267 height 88
click at [48, 125] on input "text" at bounding box center [56, 120] width 61 height 9
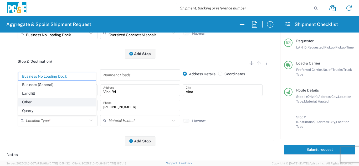
click at [36, 103] on span "Other" at bounding box center [56, 102] width 77 height 8
type input "Other"
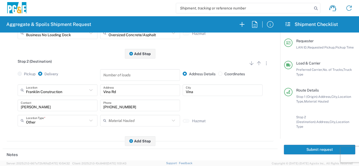
click at [44, 141] on div "Stop 2 (Destination) Add Stop Above Add Stop Below Remove Stop Pickup Delivery …" at bounding box center [140, 98] width 267 height 88
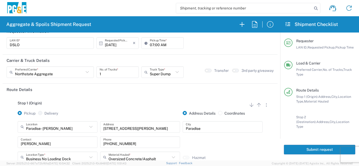
scroll to position [0, 0]
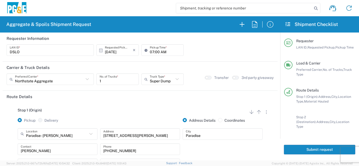
click at [302, 146] on button "Submit request" at bounding box center [319, 150] width 71 height 10
